Goal: Task Accomplishment & Management: Use online tool/utility

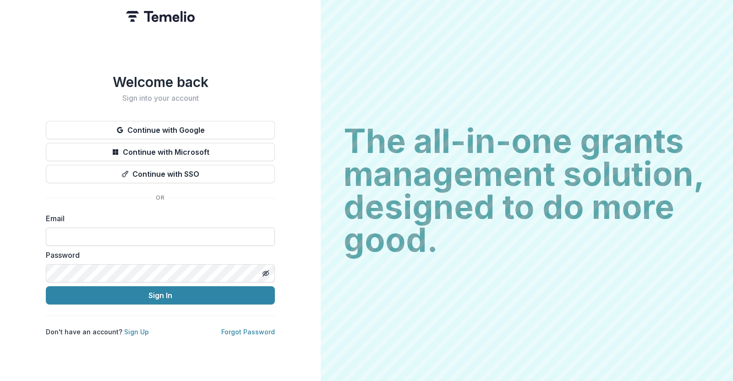
drag, startPoint x: 0, startPoint y: 0, endPoint x: 111, endPoint y: 238, distance: 262.6
click at [111, 238] on input at bounding box center [160, 237] width 229 height 18
type input "**********"
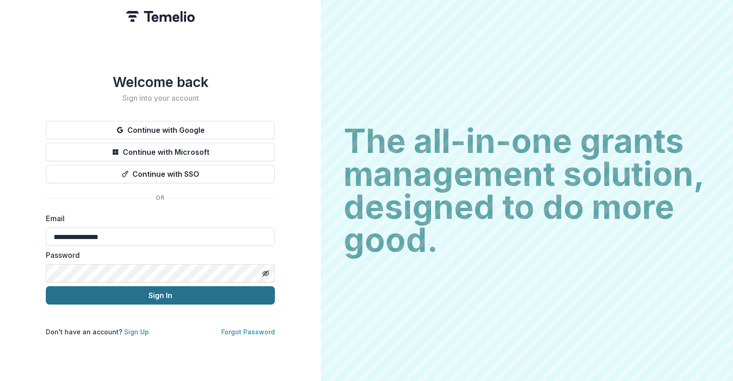
click at [133, 292] on button "Sign In" at bounding box center [160, 295] width 229 height 18
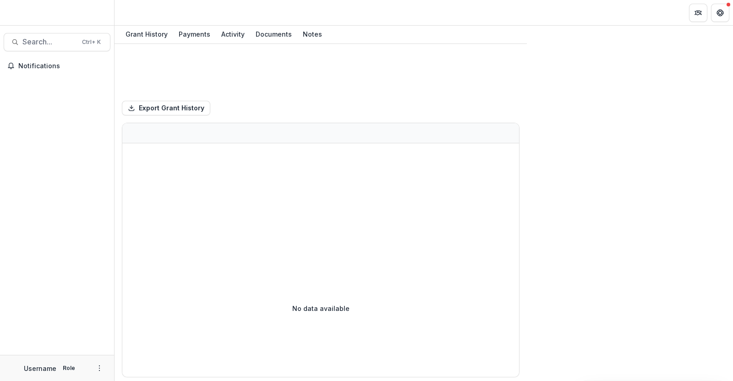
click at [55, 8] on div at bounding box center [57, 15] width 114 height 22
click at [48, 45] on span "Search..." at bounding box center [49, 42] width 54 height 9
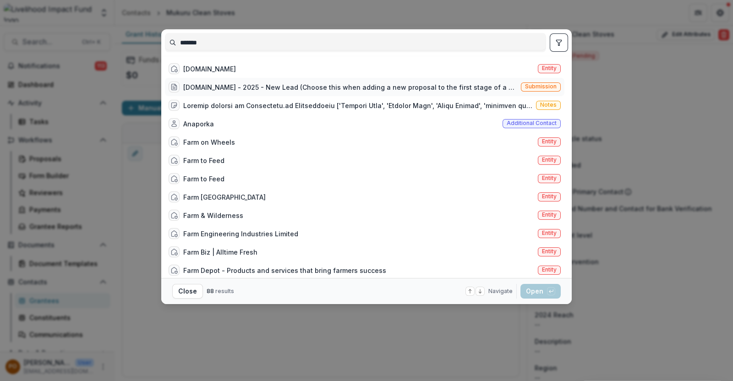
type input "*******"
click at [270, 79] on div "[DOMAIN_NAME] - 2025 - New Lead (Choose this when adding a new proposal to the …" at bounding box center [365, 87] width 400 height 18
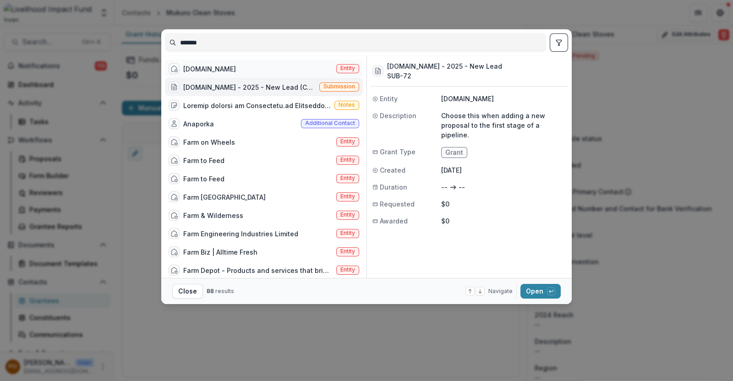
click at [253, 69] on div "[DOMAIN_NAME] Entity" at bounding box center [264, 69] width 198 height 18
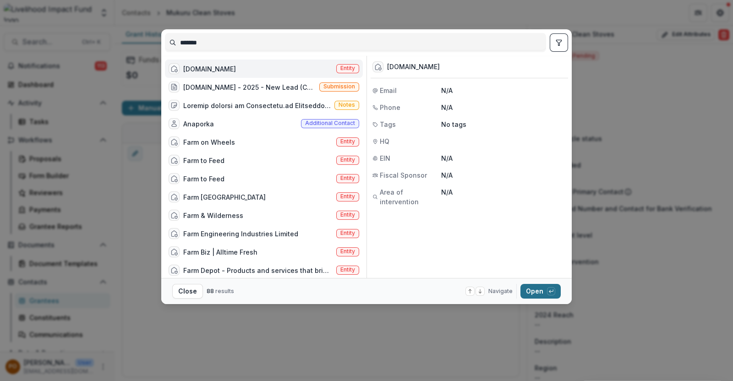
click at [535, 290] on button "Open with enter key" at bounding box center [541, 291] width 40 height 15
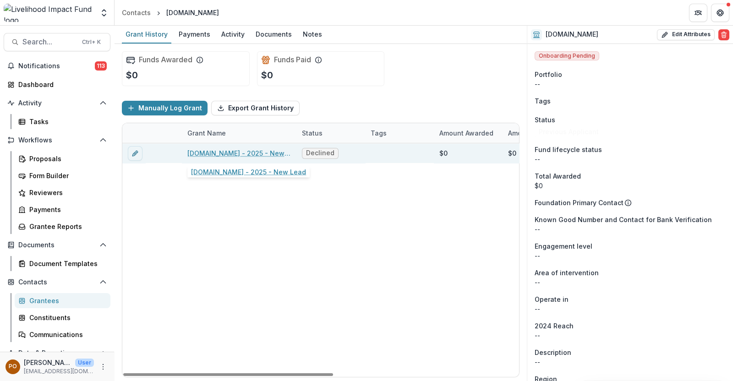
click at [219, 148] on link "[DOMAIN_NAME] - 2025 - New Lead" at bounding box center [239, 153] width 104 height 10
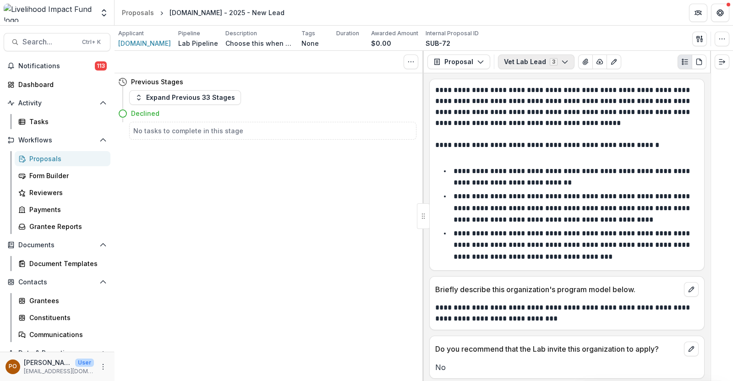
click at [561, 63] on icon "button" at bounding box center [564, 61] width 7 height 7
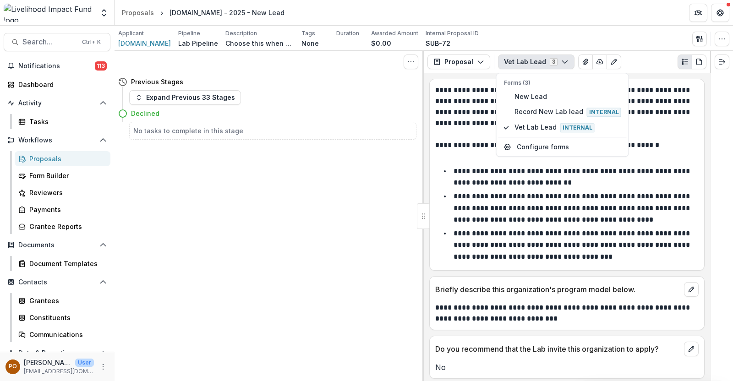
click at [472, 154] on p at bounding box center [567, 156] width 264 height 11
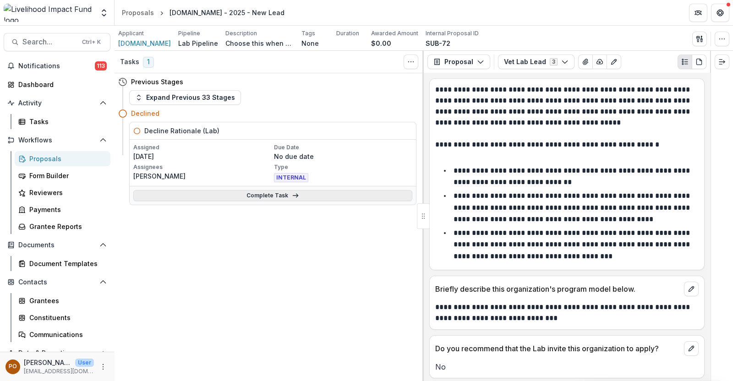
click at [258, 195] on link "Complete Task" at bounding box center [272, 195] width 279 height 11
